Goal: Find specific page/section: Find specific page/section

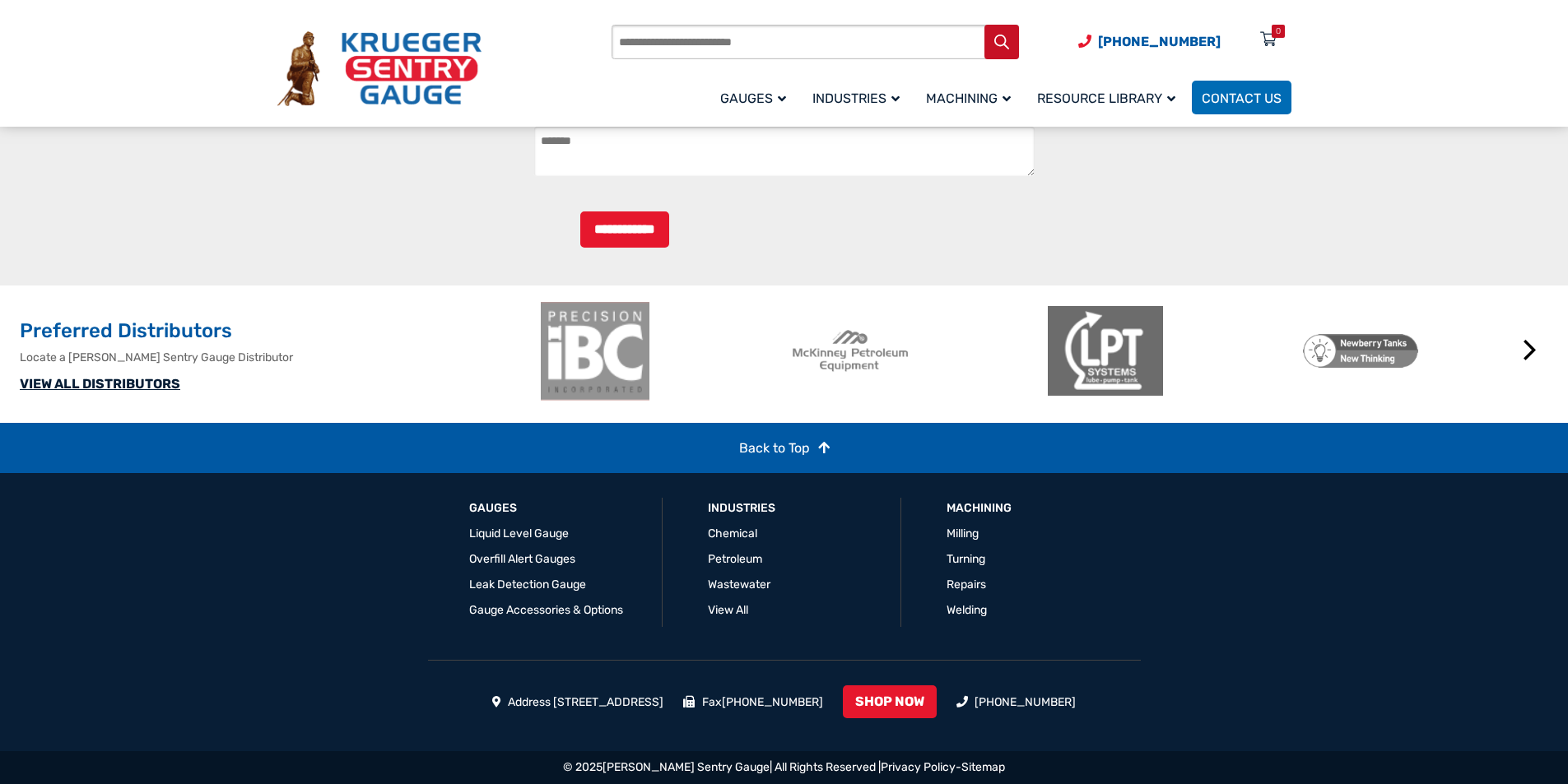
scroll to position [1858, 0]
click at [140, 380] on link "VIEW ALL DISTRIBUTORS" at bounding box center [100, 384] width 161 height 15
